Goal: Task Accomplishment & Management: Complete application form

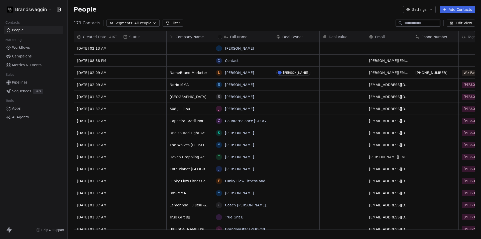
click at [220, 38] on button "button" at bounding box center [220, 37] width 4 height 4
click at [26, 9] on html "Brandswaggin Contacts People Marketing Workflows Campaigns Metrics & Events Sal…" at bounding box center [240, 119] width 481 height 239
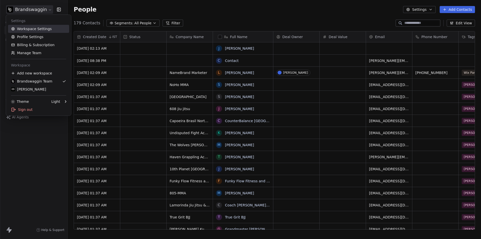
click at [30, 31] on link "Workspace Settings" at bounding box center [38, 29] width 61 height 8
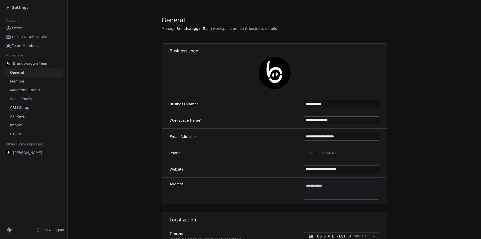
click at [7, 5] on div "Settings" at bounding box center [17, 7] width 23 height 5
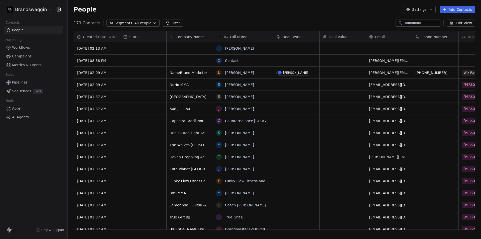
scroll to position [206, 409]
click at [42, 12] on html "Brandswaggin Contacts People Marketing Workflows Campaigns Metrics & Events Sal…" at bounding box center [240, 119] width 481 height 239
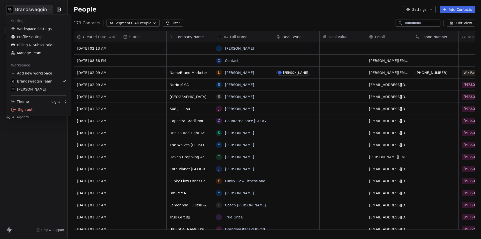
click at [42, 12] on html "Brandswaggin Contacts People Marketing Workflows Campaigns Metrics & Events Sal…" at bounding box center [240, 119] width 481 height 239
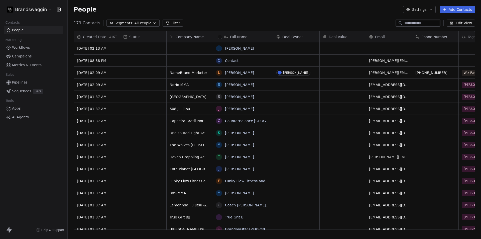
click at [43, 12] on html "Brandswaggin Contacts People Marketing Workflows Campaigns Metrics & Events Sal…" at bounding box center [240, 119] width 481 height 239
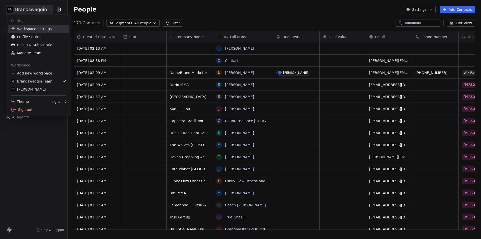
click at [32, 29] on link "Workspace Settings" at bounding box center [38, 29] width 61 height 8
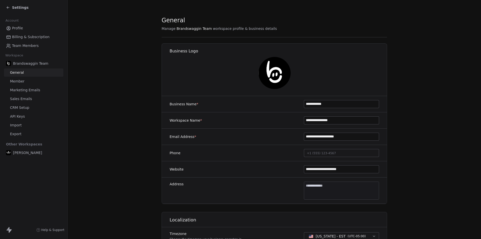
click at [21, 108] on span "CRM Setup" at bounding box center [19, 107] width 19 height 5
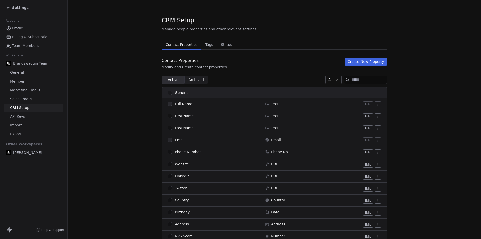
click at [9, 6] on icon at bounding box center [8, 8] width 4 height 4
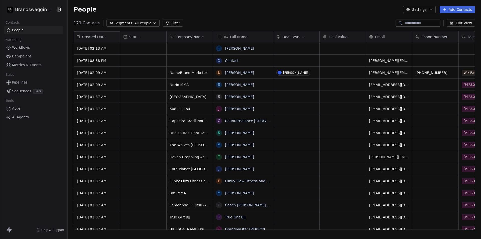
click at [94, 36] on div "Created Date IST [DATE] 02:13 AM [DATE] 08:38 PM [DATE] 02:09 AM [DATE] 02:09 A…" at bounding box center [274, 130] width 400 height 198
click at [240, 20] on div "179 Contacts Segments: All People Filter Edit View" at bounding box center [274, 23] width 413 height 8
click at [12, 183] on div "Brandswaggin Contacts People Marketing Workflows Campaigns Metrics & Events Sal…" at bounding box center [33, 119] width 67 height 239
drag, startPoint x: 271, startPoint y: 20, endPoint x: 274, endPoint y: 20, distance: 2.8
click at [273, 20] on div "179 Contacts Segments: All People Filter Edit View" at bounding box center [274, 23] width 413 height 8
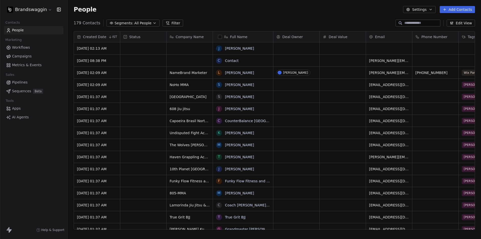
click at [464, 11] on button "Add Contacts" at bounding box center [456, 9] width 35 height 7
click at [454, 22] on span "Create new contact" at bounding box center [459, 20] width 34 height 5
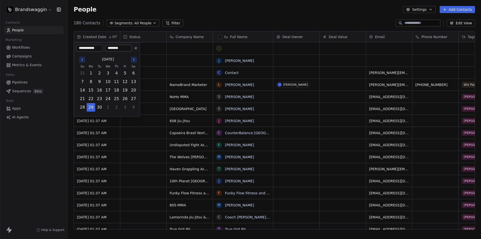
click at [192, 11] on html "Brandswaggin Contacts People Marketing Workflows Campaigns Metrics & Events Sal…" at bounding box center [240, 119] width 481 height 239
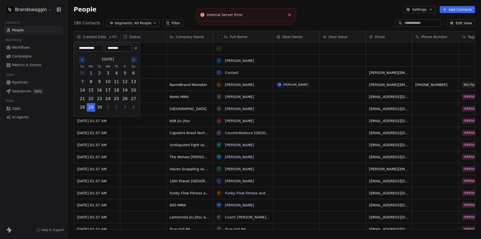
click at [136, 48] on icon at bounding box center [136, 48] width 4 height 4
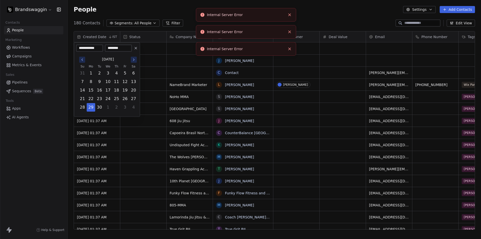
click at [289, 14] on line "Close toast" at bounding box center [289, 15] width 2 height 2
click at [289, 3] on line "Close toast" at bounding box center [289, 1] width 2 height 2
click at [289, 14] on line "Close toast" at bounding box center [289, 15] width 2 height 2
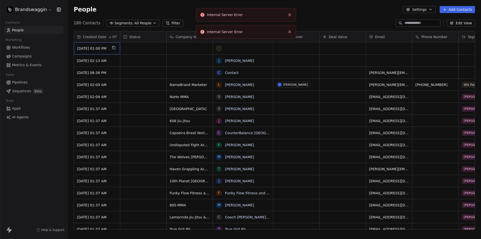
click at [289, 14] on line "Close toast" at bounding box center [289, 15] width 2 height 2
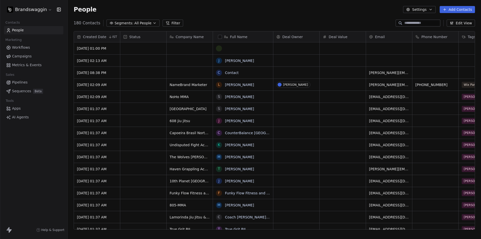
click at [251, 10] on div "People Settings Add Contacts" at bounding box center [274, 9] width 401 height 7
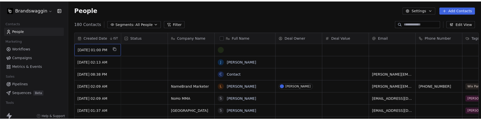
scroll to position [5, 0]
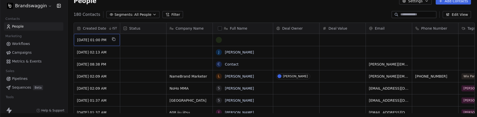
click at [250, 9] on div "People Settings Add Contacts" at bounding box center [272, 0] width 409 height 19
drag, startPoint x: 85, startPoint y: 41, endPoint x: 76, endPoint y: 40, distance: 9.1
click at [76, 40] on div "[DATE] 01:00 PM" at bounding box center [97, 40] width 46 height 12
click at [81, 39] on span "[DATE] 01:00 PM" at bounding box center [92, 39] width 31 height 5
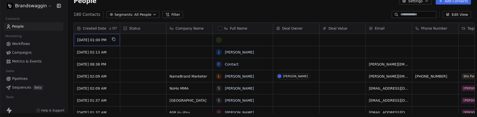
click at [81, 39] on span "[DATE] 01:00 PM" at bounding box center [92, 39] width 31 height 5
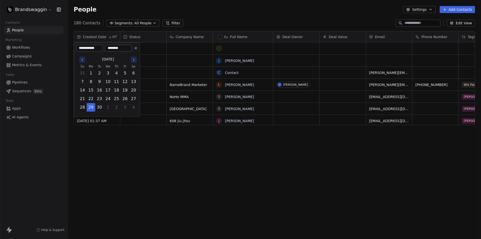
scroll to position [206, 409]
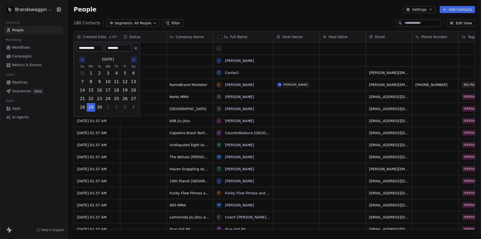
click at [225, 49] on html "Brandswaggin Contacts People Marketing Workflows Campaigns Metrics & Events Sal…" at bounding box center [240, 119] width 481 height 239
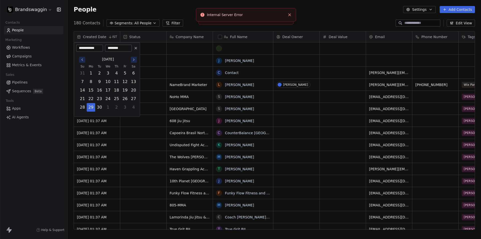
click at [219, 49] on html "Brandswaggin Contacts People Marketing Workflows Campaigns Metrics & Events Sal…" at bounding box center [240, 119] width 481 height 239
click at [135, 50] on icon at bounding box center [136, 48] width 4 height 4
click at [136, 47] on icon at bounding box center [136, 48] width 4 height 4
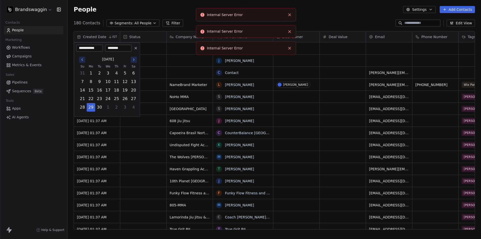
click at [288, 15] on icon "Close toast" at bounding box center [289, 15] width 5 height 5
click at [289, 15] on icon "Close toast" at bounding box center [289, 14] width 5 height 5
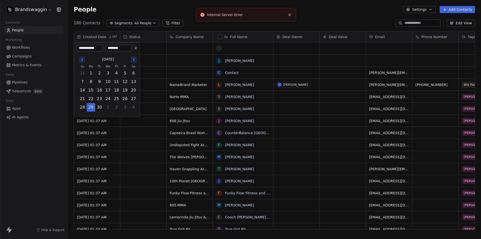
click at [289, 15] on line "Close toast" at bounding box center [289, 15] width 2 height 2
click at [289, 3] on line "Close toast" at bounding box center [289, 1] width 2 height 2
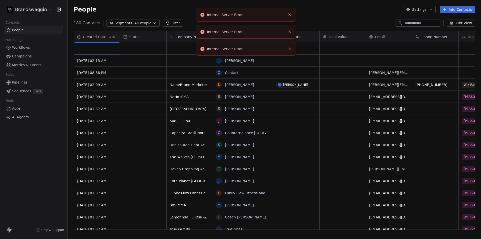
click at [289, 15] on line "Close toast" at bounding box center [289, 15] width 2 height 2
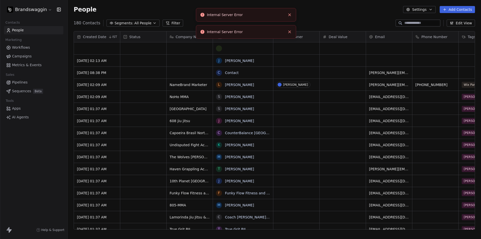
click at [289, 15] on line "Close toast" at bounding box center [289, 15] width 2 height 2
click at [289, 15] on div "People Settings Add Contacts" at bounding box center [274, 9] width 413 height 19
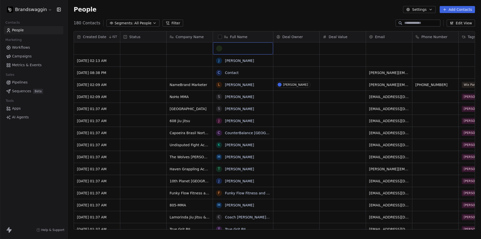
click at [236, 47] on div "grid" at bounding box center [243, 48] width 54 height 6
click at [208, 49] on html "Brandswaggin Contacts People Marketing Workflows Campaigns Metrics & Events Sal…" at bounding box center [240, 119] width 481 height 239
click at [230, 49] on div "grid" at bounding box center [243, 48] width 54 height 6
click at [233, 74] on html "Brandswaggin Contacts People Marketing Workflows Campaigns Metrics & Events Sal…" at bounding box center [240, 119] width 481 height 239
click at [233, 74] on link "Contact" at bounding box center [232, 73] width 14 height 4
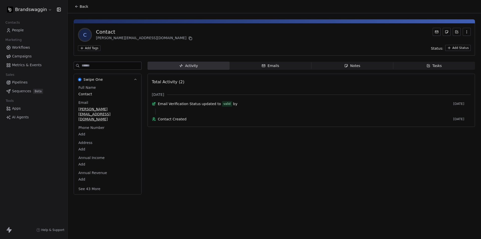
click at [77, 6] on icon at bounding box center [77, 7] width 4 height 4
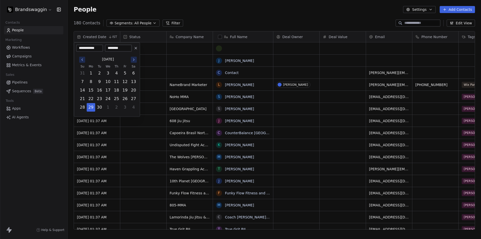
scroll to position [206, 409]
click at [229, 49] on html "Brandswaggin Contacts People Marketing Workflows Campaigns Metrics & Events Sal…" at bounding box center [240, 119] width 481 height 239
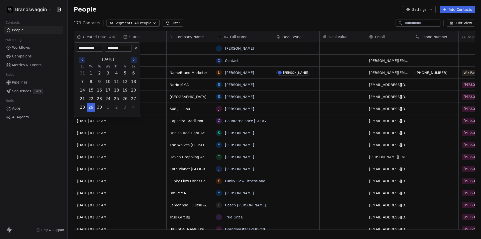
click at [246, 22] on html "Brandswaggin Contacts People Marketing Workflows Campaigns Metrics & Events Sal…" at bounding box center [240, 119] width 481 height 239
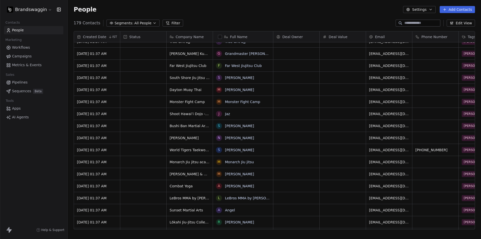
scroll to position [0, 0]
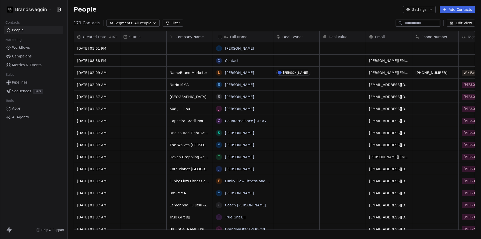
click at [47, 9] on html "Brandswaggin Contacts People Marketing Workflows Campaigns Metrics & Events Sal…" at bounding box center [240, 119] width 481 height 239
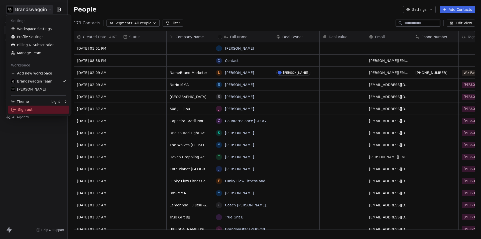
click at [21, 110] on div "Sign out" at bounding box center [38, 109] width 61 height 8
